Goal: Information Seeking & Learning: Learn about a topic

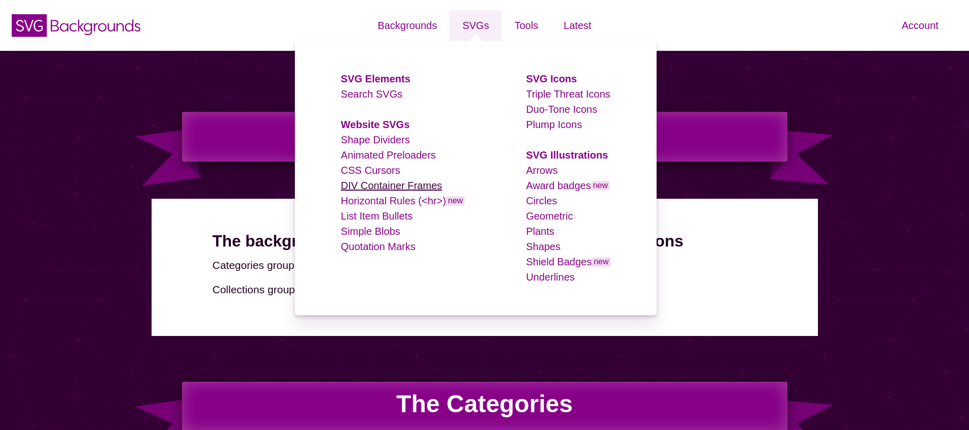
click at [370, 184] on link "DIV Container Frames" at bounding box center [391, 185] width 101 height 11
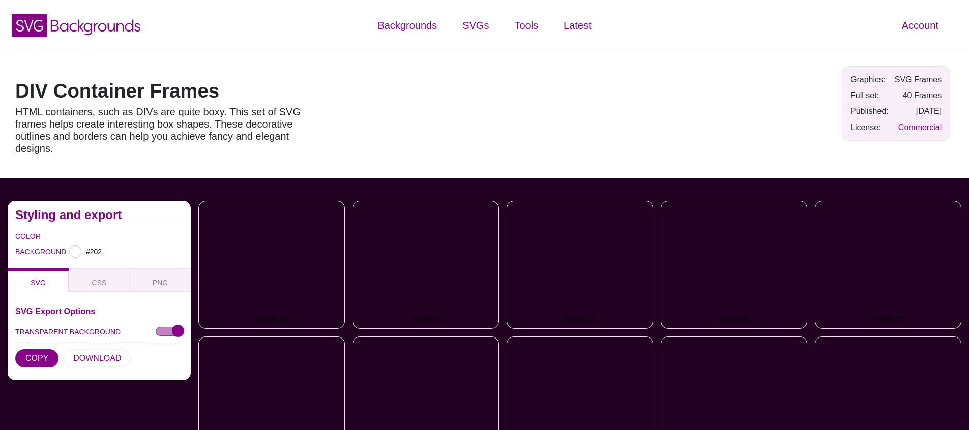
type input "#220022"
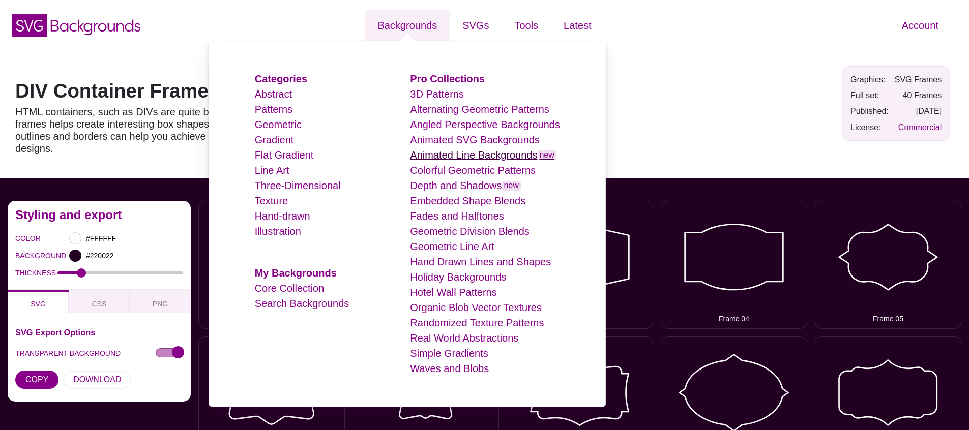
click at [461, 159] on link "Animated Line Backgrounds new" at bounding box center [483, 154] width 146 height 11
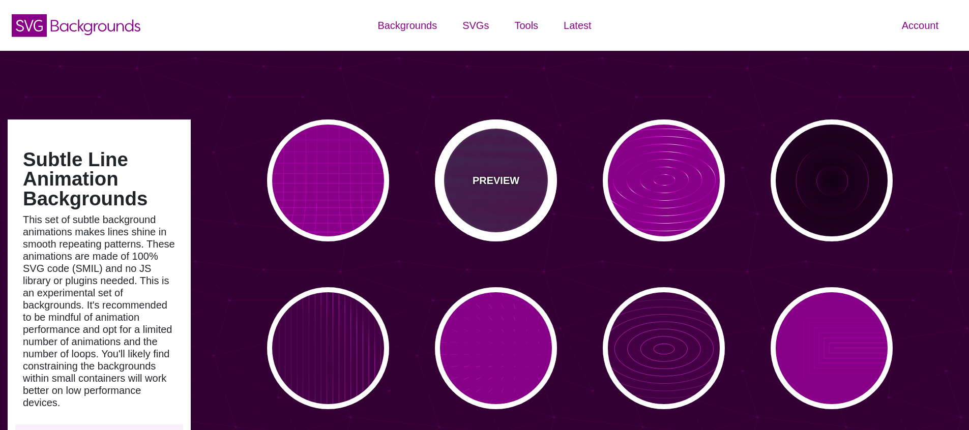
type input "#450057"
type input "#FFFFFF"
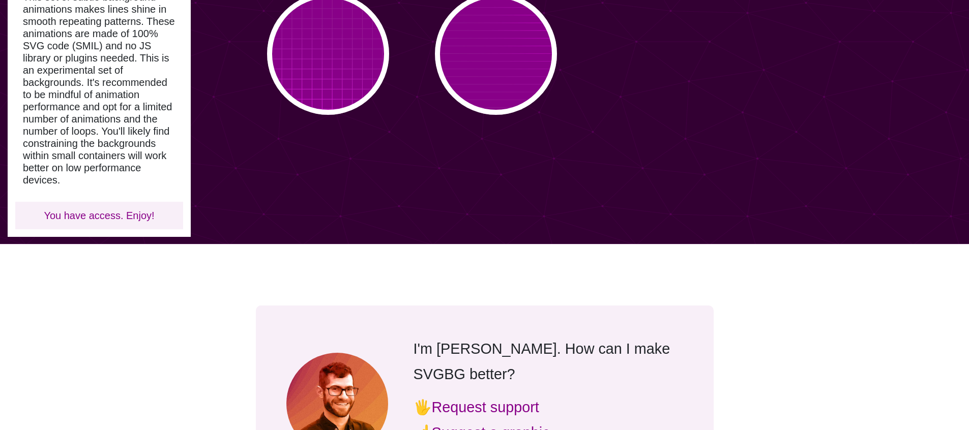
scroll to position [330, 0]
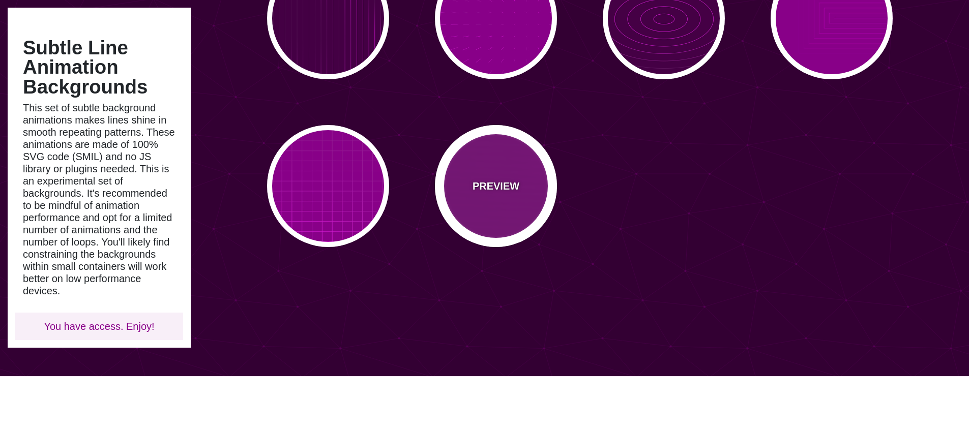
click at [508, 198] on div "PREVIEW" at bounding box center [496, 186] width 122 height 122
type input "#880088"
type input "#FF00FF"
type input "20"
type input "999"
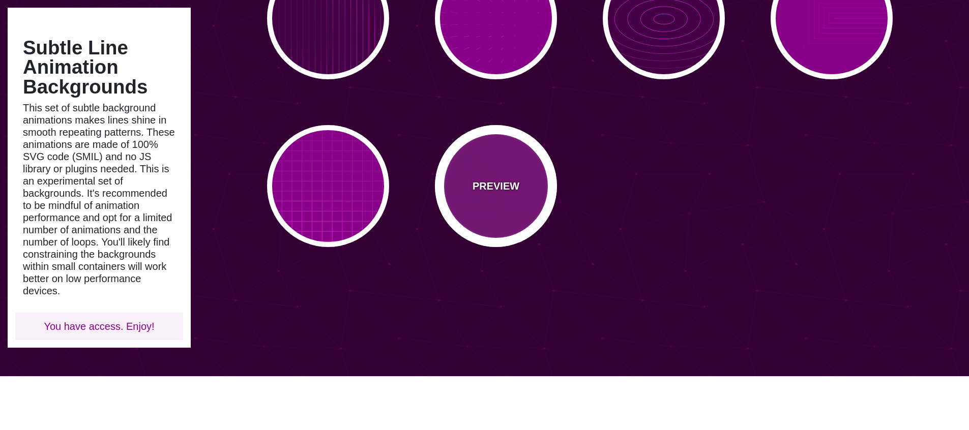
type input "0.1"
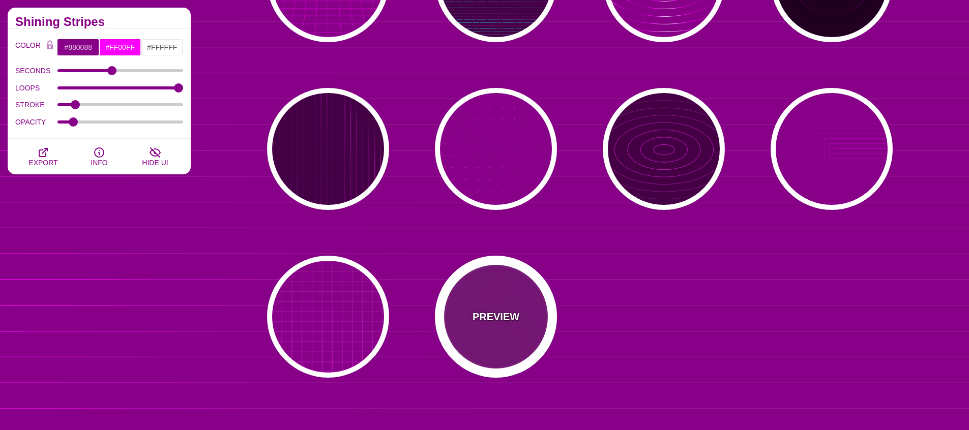
scroll to position [0, 0]
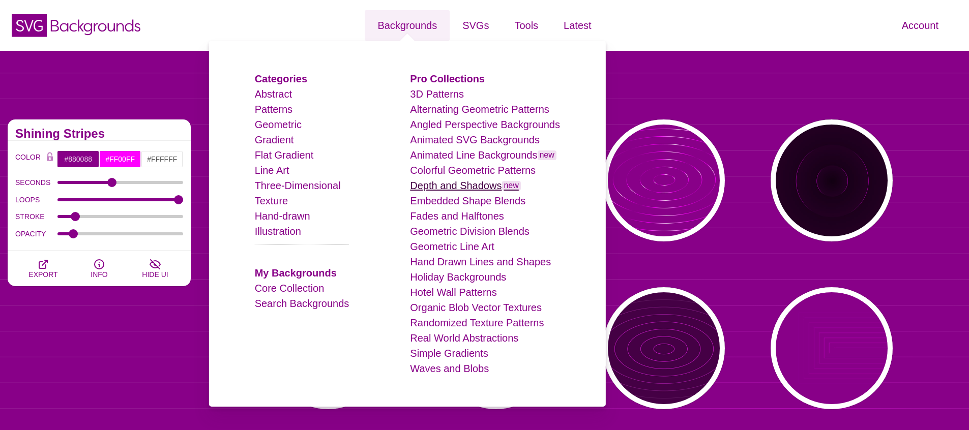
click at [455, 186] on link "Depth and Shadows new" at bounding box center [465, 185] width 111 height 11
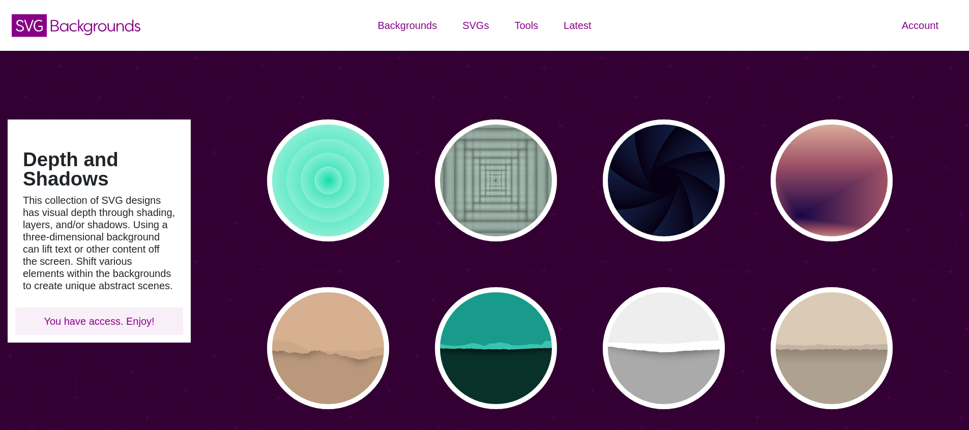
type input "#450057"
type input "#FFFFFF"
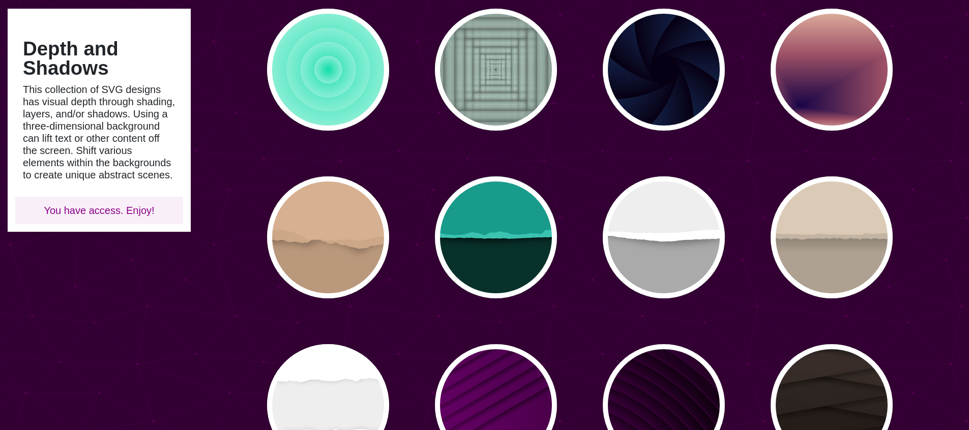
scroll to position [164, 0]
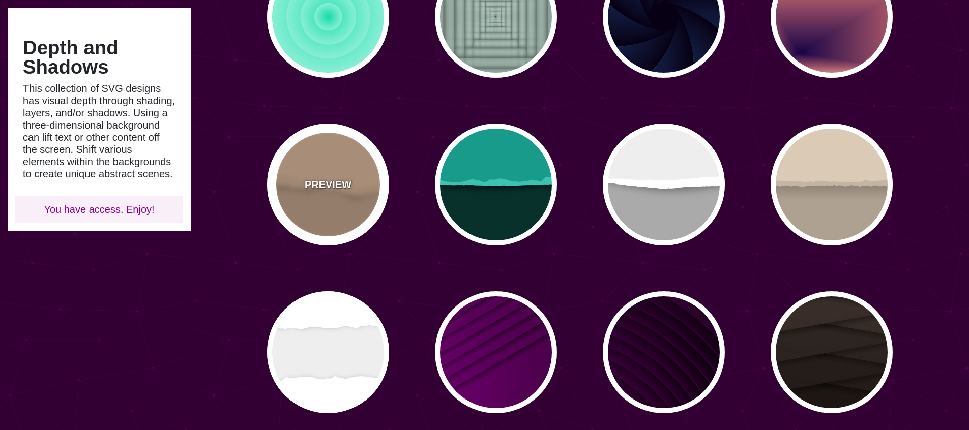
click at [347, 179] on p "PREVIEW" at bounding box center [328, 184] width 47 height 15
type input "#BA987C"
type input "#D7B090"
type input "#CCA788"
type input "0"
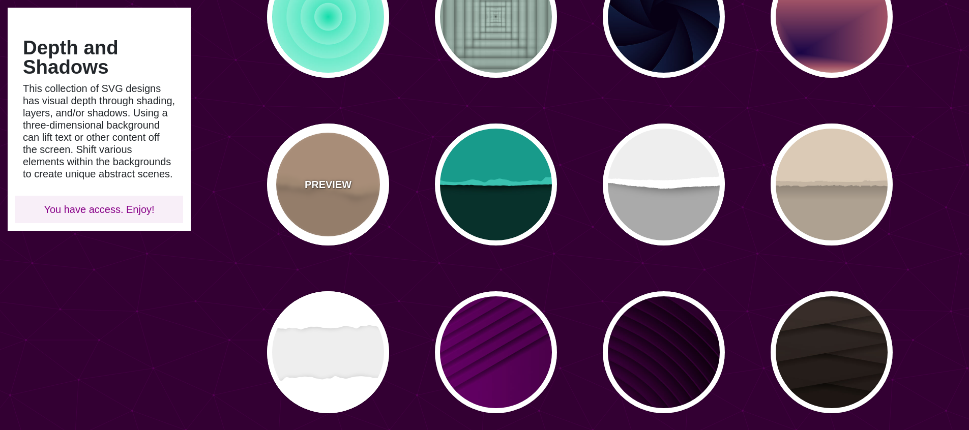
type input "0"
type input "0.5"
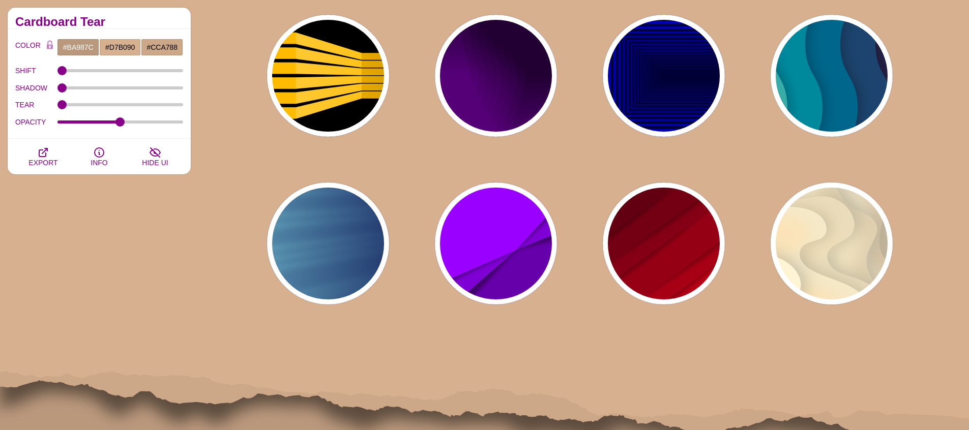
scroll to position [612, 0]
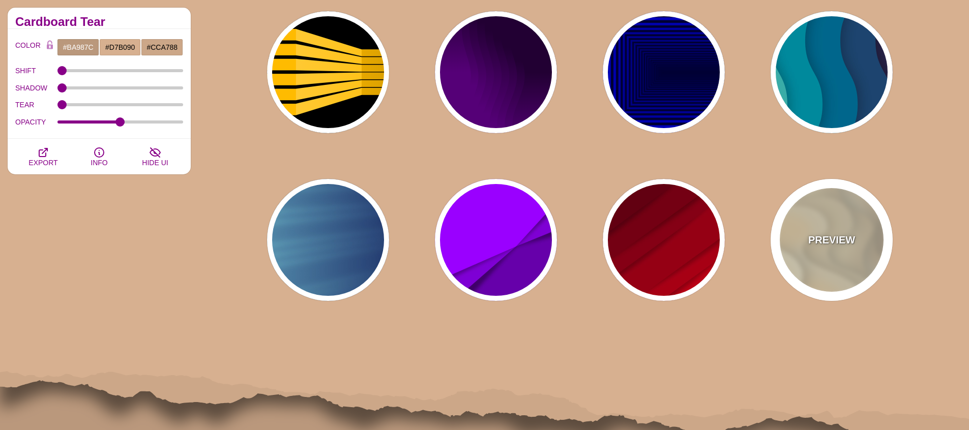
click at [841, 264] on div "PREVIEW" at bounding box center [831, 240] width 122 height 122
type input "#FFF7D7"
type input "#57250C"
type input "#FF8B28"
type input "0.7"
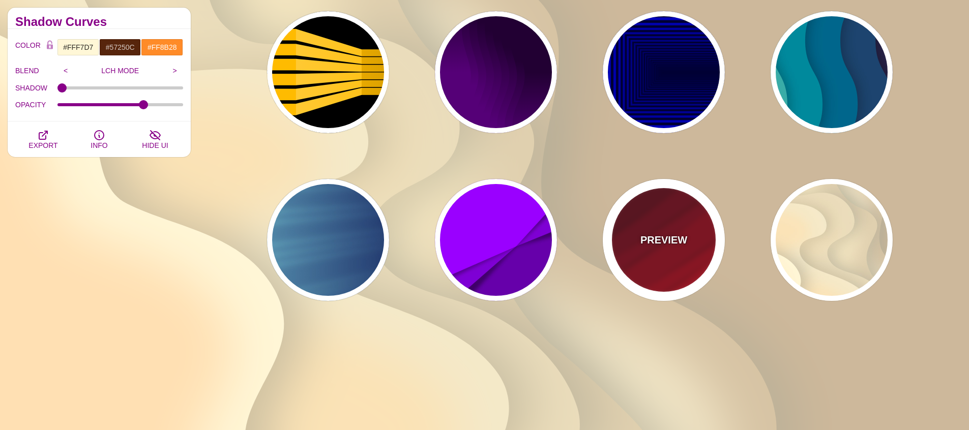
click at [669, 251] on div "PREVIEW" at bounding box center [663, 240] width 122 height 122
type input "#FF0000"
type input "#330000"
type input "0"
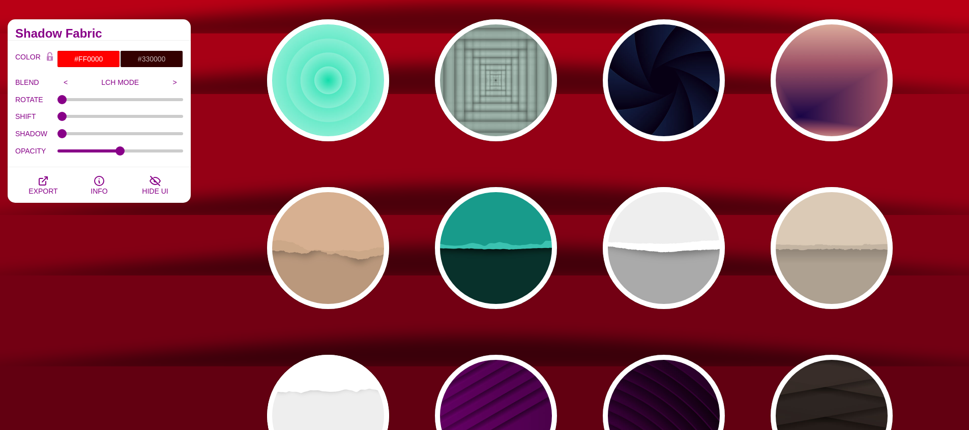
scroll to position [0, 0]
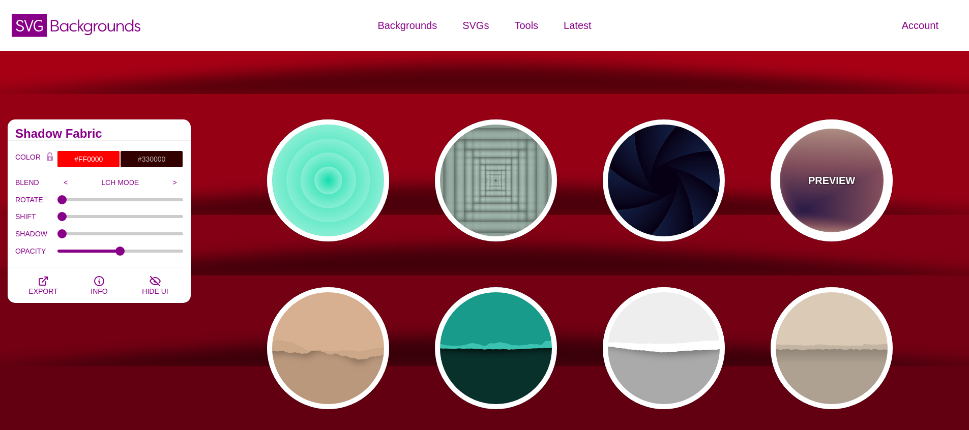
click at [836, 224] on div "PREVIEW" at bounding box center [831, 180] width 122 height 122
type input "#EEC6AB"
type input "#170346"
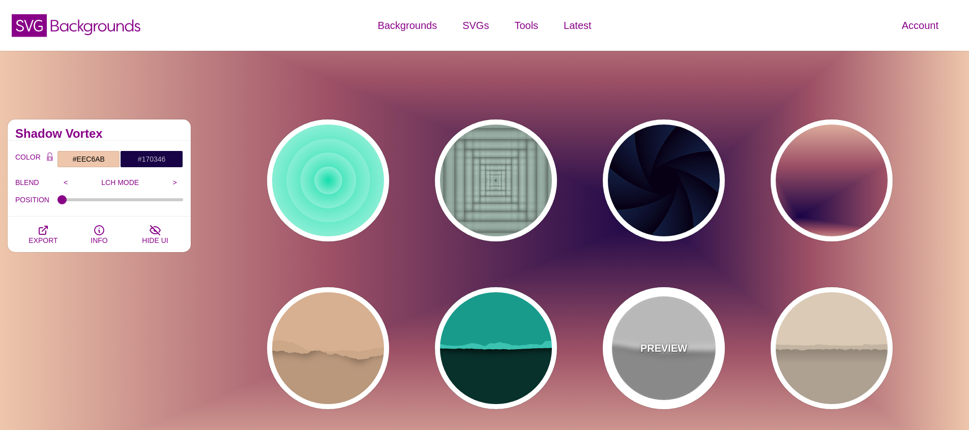
click at [668, 353] on p "PREVIEW" at bounding box center [663, 348] width 47 height 15
type input "#AAAAAA"
type input "#FFFFFF"
type input "#EEEEEE"
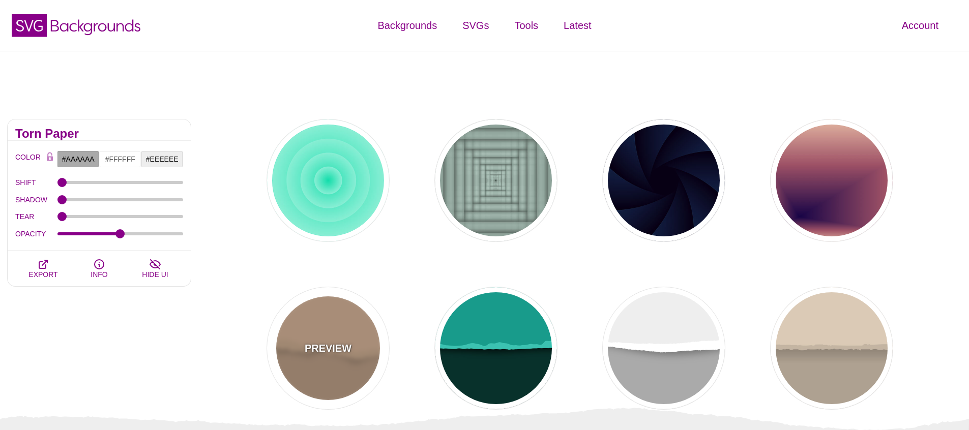
click at [340, 352] on p "PREVIEW" at bounding box center [328, 348] width 47 height 15
type input "#BA987C"
type input "#D7B090"
type input "#CCA788"
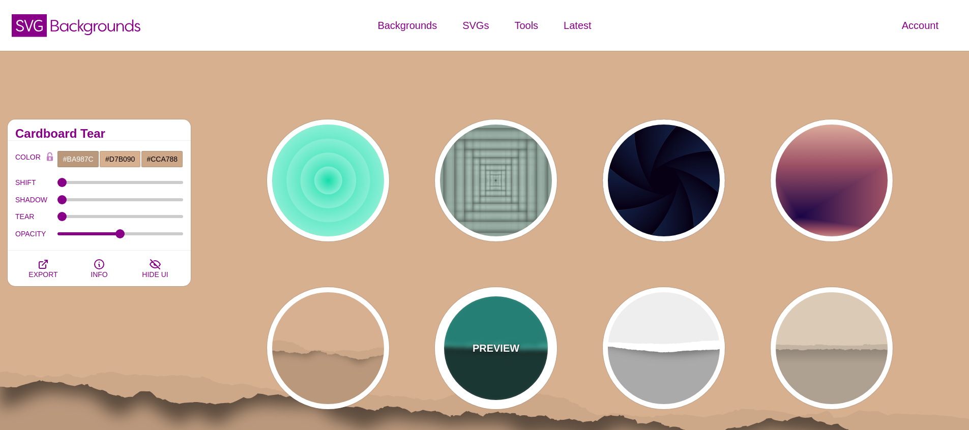
click at [489, 348] on p "PREVIEW" at bounding box center [495, 348] width 47 height 15
type input "#08312B"
type input "#189B8A"
type input "#3BC3B0"
